Goal: Task Accomplishment & Management: Use online tool/utility

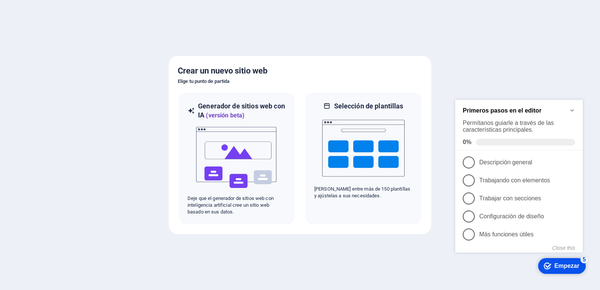
click at [580, 267] on div "checkmark Empezar 5" at bounding box center [562, 266] width 48 height 16
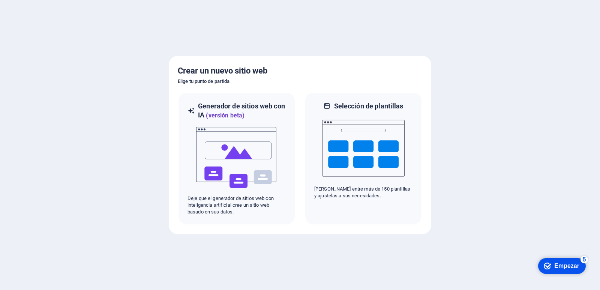
click at [583, 260] on font "5" at bounding box center [583, 259] width 3 height 6
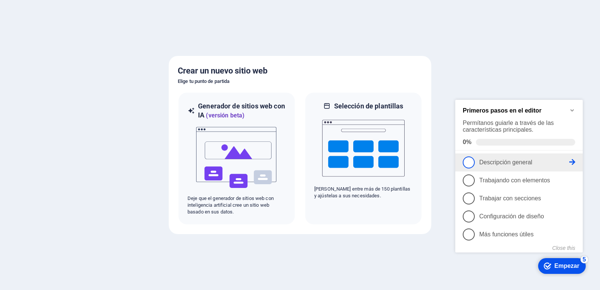
click at [570, 160] on icon at bounding box center [572, 162] width 6 height 6
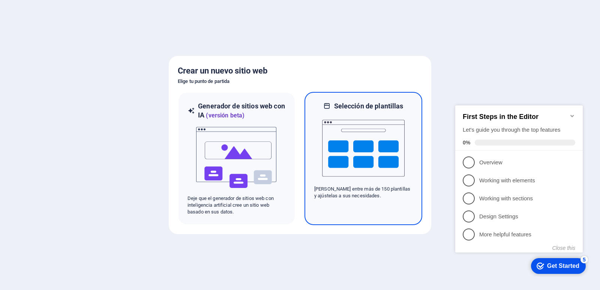
click at [388, 139] on img at bounding box center [363, 148] width 82 height 75
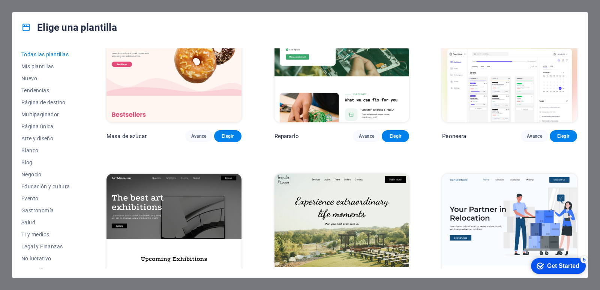
scroll to position [75, 0]
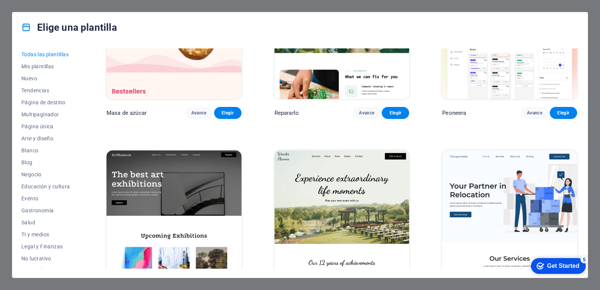
click at [196, 178] on img at bounding box center [173, 212] width 135 height 124
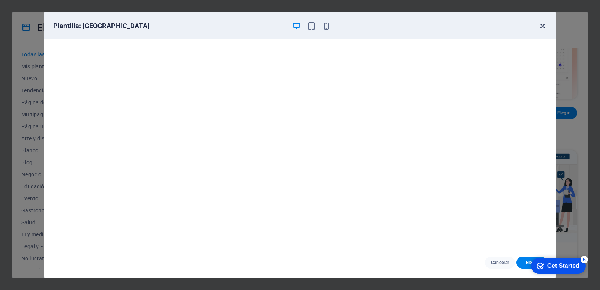
click at [544, 28] on icon "button" at bounding box center [542, 26] width 9 height 9
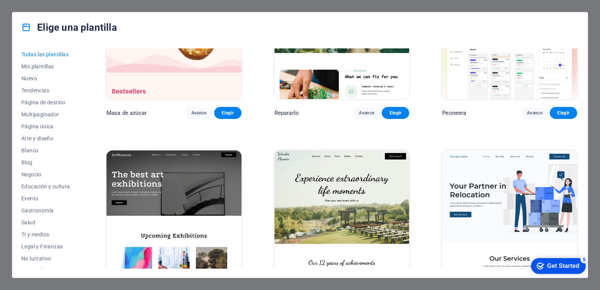
click at [570, 21] on div "Elige una plantilla" at bounding box center [299, 27] width 575 height 30
drag, startPoint x: 541, startPoint y: 24, endPoint x: 534, endPoint y: 39, distance: 16.3
click at [536, 38] on div "Elige una plantilla" at bounding box center [299, 27] width 575 height 30
